Goal: Information Seeking & Learning: Learn about a topic

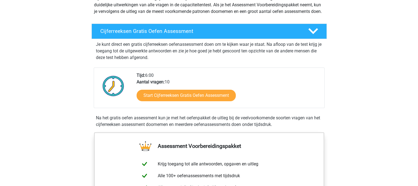
scroll to position [74, 0]
click at [178, 101] on link "Start Cijferreeksen Gratis Oefen Assessment" at bounding box center [186, 96] width 99 height 12
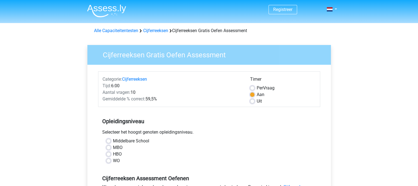
scroll to position [49, 0]
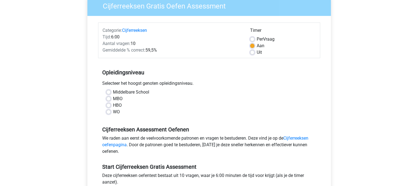
click at [113, 112] on label "WO" at bounding box center [116, 112] width 7 height 7
click at [109, 112] on input "WO" at bounding box center [108, 111] width 4 height 5
radio input "true"
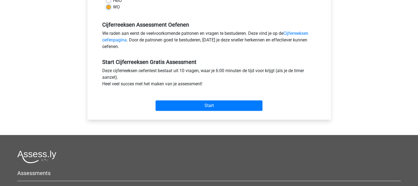
scroll to position [155, 0]
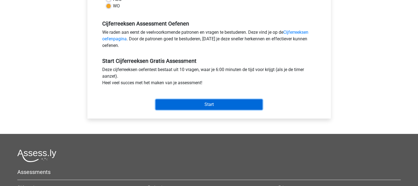
click at [186, 106] on input "Start" at bounding box center [209, 105] width 107 height 10
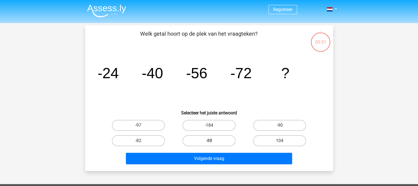
click at [220, 141] on label "-88" at bounding box center [209, 141] width 53 height 11
click at [213, 141] on input "-88" at bounding box center [211, 143] width 4 height 4
radio input "true"
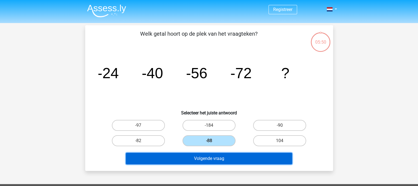
click at [219, 158] on button "Volgende vraag" at bounding box center [209, 159] width 166 height 12
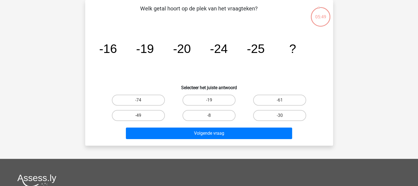
scroll to position [19, 0]
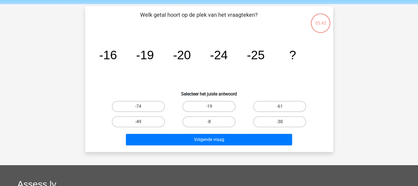
click at [275, 125] on label "-30" at bounding box center [279, 122] width 53 height 11
click at [280, 125] on input "-30" at bounding box center [282, 124] width 4 height 4
radio input "true"
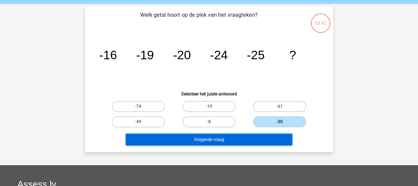
click at [267, 138] on button "Volgende vraag" at bounding box center [209, 140] width 166 height 12
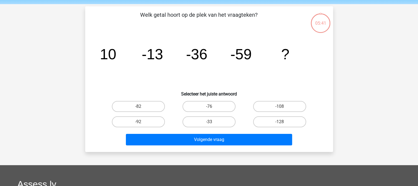
scroll to position [25, 0]
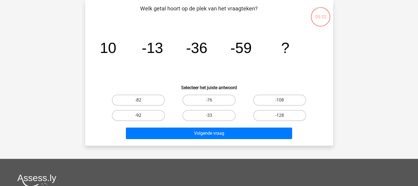
click at [145, 114] on label "-92" at bounding box center [138, 115] width 53 height 11
click at [142, 116] on input "-92" at bounding box center [140, 118] width 4 height 4
radio input "true"
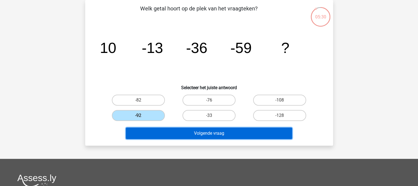
click at [162, 134] on button "Volgende vraag" at bounding box center [209, 134] width 166 height 12
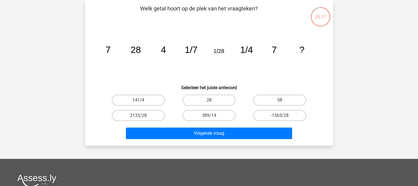
click at [168, 51] on icon "image/svg+xml 7 28 4 1/7 1/28 1/4 7 ?" at bounding box center [209, 53] width 222 height 56
click at [222, 101] on label "28" at bounding box center [209, 100] width 53 height 11
click at [213, 101] on input "28" at bounding box center [211, 102] width 4 height 4
radio input "true"
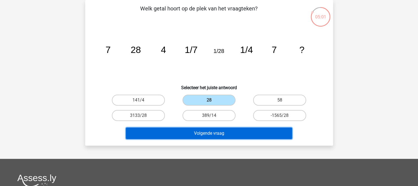
click at [219, 136] on button "Volgende vraag" at bounding box center [209, 134] width 166 height 12
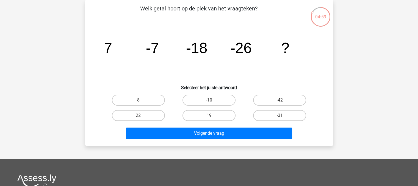
scroll to position [15, 0]
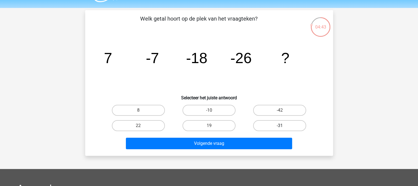
click at [282, 125] on label "-31" at bounding box center [279, 125] width 53 height 11
click at [282, 126] on input "-31" at bounding box center [282, 128] width 4 height 4
radio input "true"
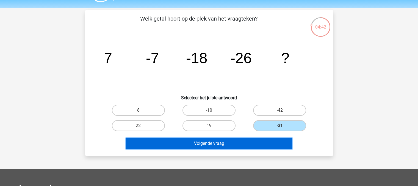
click at [275, 138] on button "Volgende vraag" at bounding box center [209, 144] width 166 height 12
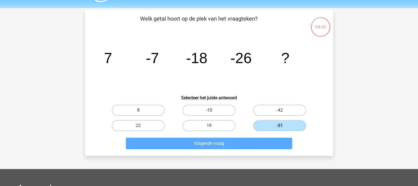
scroll to position [25, 0]
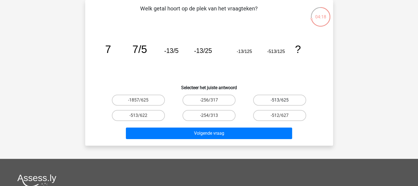
click at [282, 100] on label "-513/625" at bounding box center [279, 100] width 53 height 11
click at [282, 100] on input "-513/625" at bounding box center [282, 102] width 4 height 4
radio input "true"
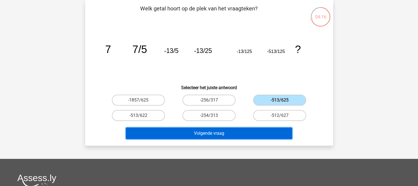
click at [263, 131] on button "Volgende vraag" at bounding box center [209, 134] width 166 height 12
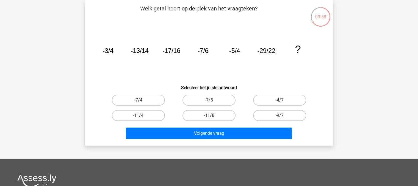
click at [222, 111] on label "-11/8" at bounding box center [209, 115] width 53 height 11
click at [213, 116] on input "-11/8" at bounding box center [211, 118] width 4 height 4
radio input "true"
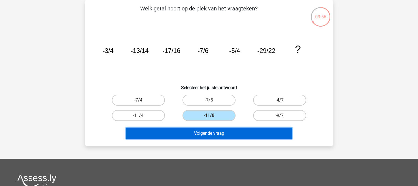
click at [221, 133] on button "Volgende vraag" at bounding box center [209, 134] width 166 height 12
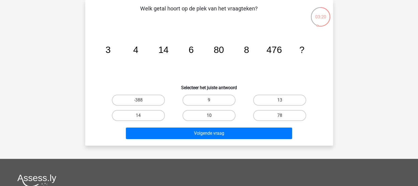
click at [204, 118] on label "10" at bounding box center [209, 115] width 53 height 11
click at [209, 118] on input "10" at bounding box center [211, 118] width 4 height 4
radio input "true"
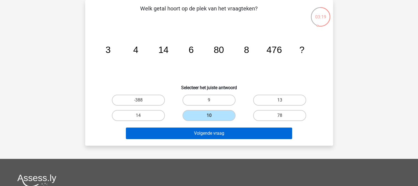
drag, startPoint x: 203, startPoint y: 140, endPoint x: 206, endPoint y: 135, distance: 5.8
click at [206, 135] on div "Volgende vraag" at bounding box center [209, 135] width 212 height 14
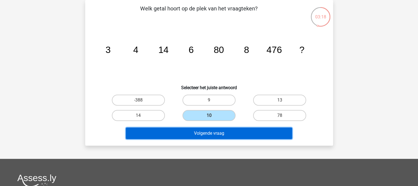
click at [206, 135] on button "Volgende vraag" at bounding box center [209, 134] width 166 height 12
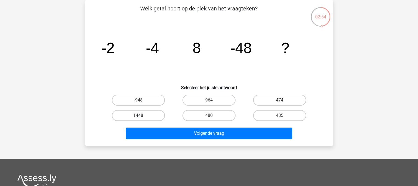
click at [144, 114] on label "1448" at bounding box center [138, 115] width 53 height 11
click at [142, 116] on input "1448" at bounding box center [140, 118] width 4 height 4
radio input "true"
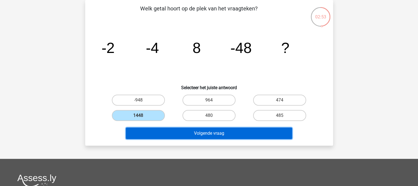
click at [164, 131] on button "Volgende vraag" at bounding box center [209, 134] width 166 height 12
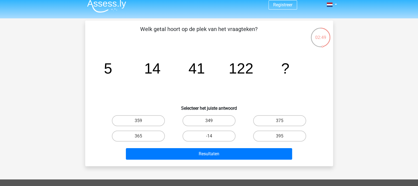
scroll to position [44, 0]
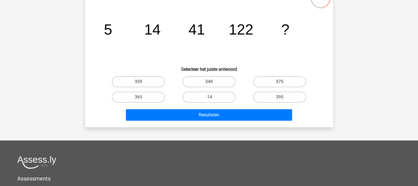
click at [260, 82] on label "375" at bounding box center [279, 81] width 53 height 11
click at [280, 82] on input "375" at bounding box center [282, 84] width 4 height 4
radio input "true"
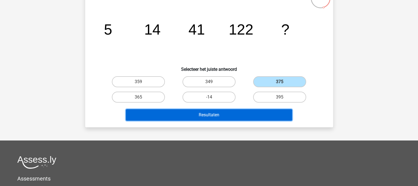
click at [252, 115] on button "Resultaten" at bounding box center [209, 115] width 166 height 12
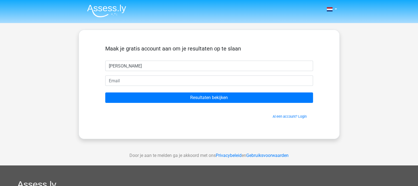
type input "[PERSON_NAME]"
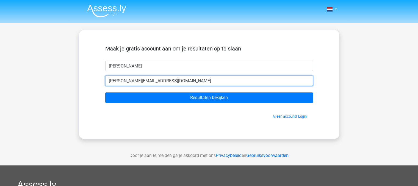
type input "[PERSON_NAME][EMAIL_ADDRESS][DOMAIN_NAME]"
click at [105, 93] on input "Resultaten bekijken" at bounding box center [209, 98] width 208 height 10
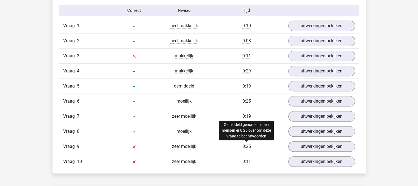
scroll to position [463, 0]
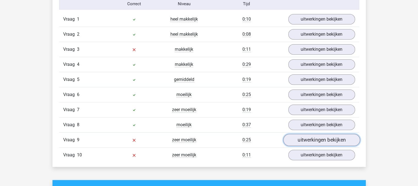
click at [303, 137] on link "uitwerkingen bekijken" at bounding box center [321, 140] width 77 height 12
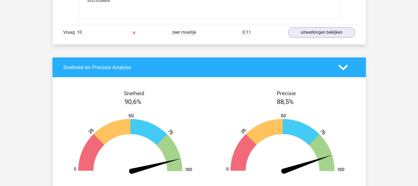
scroll to position [934, 0]
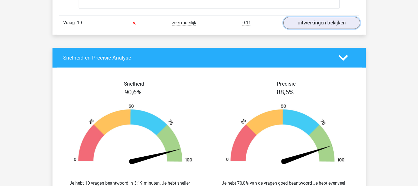
click at [331, 23] on link "uitwerkingen bekijken" at bounding box center [321, 23] width 77 height 12
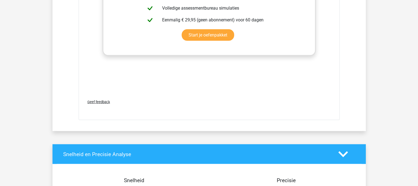
scroll to position [1308, 0]
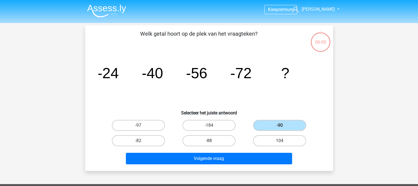
scroll to position [44, 0]
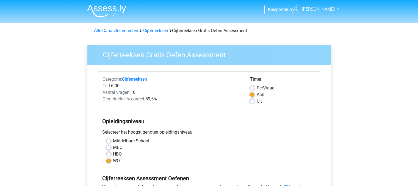
scroll to position [155, 0]
